Goal: Find specific page/section

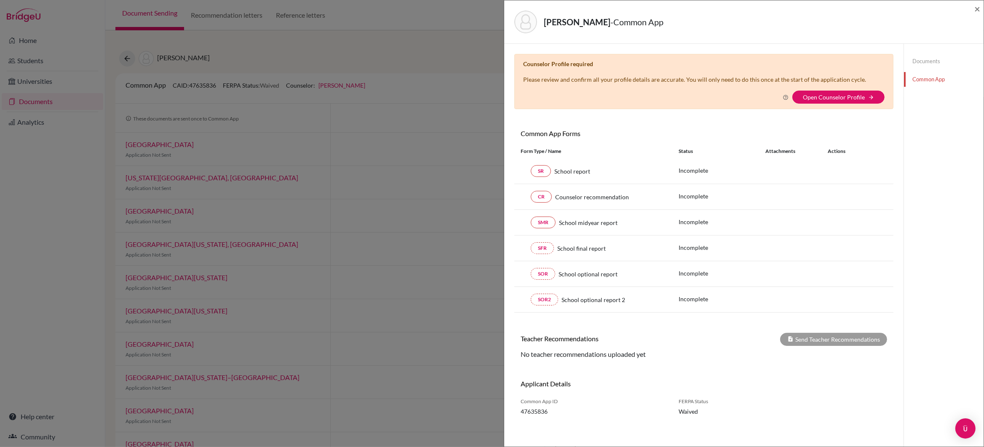
click at [313, 167] on div "GOLLAMUDI, Shreyas - Common App × × Counselor Profile required Please review an…" at bounding box center [492, 223] width 984 height 447
click at [129, 58] on div "GOLLAMUDI, Shreyas - Common App × × Counselor Profile required Please review an…" at bounding box center [492, 223] width 984 height 447
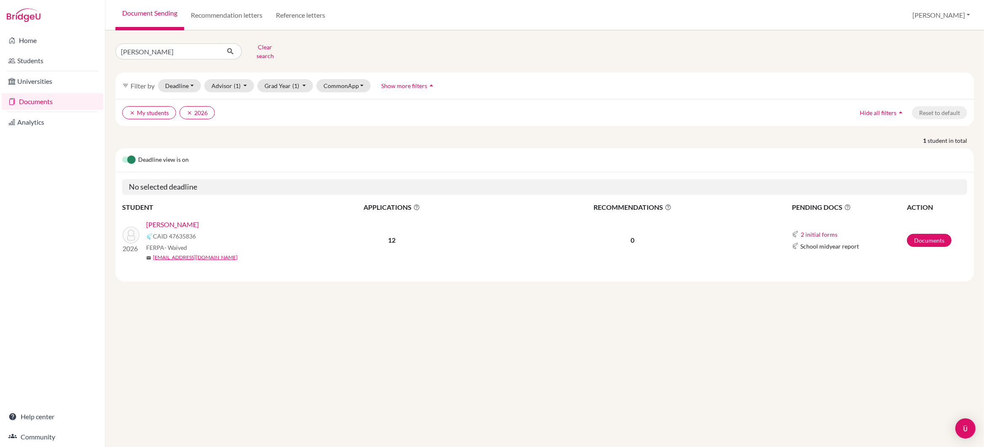
type input "[PERSON_NAME]"
click at [232, 47] on icon "submit" at bounding box center [230, 51] width 8 height 8
click at [156, 220] on link "[PERSON_NAME]" at bounding box center [172, 225] width 53 height 10
